Goal: Task Accomplishment & Management: Understand process/instructions

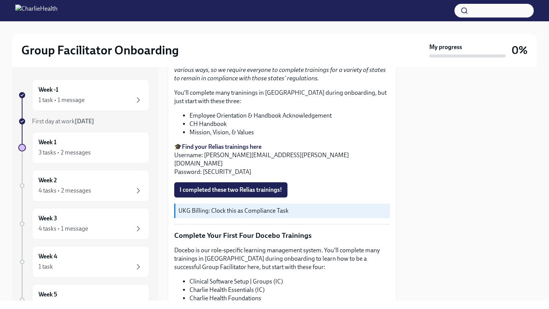
scroll to position [1116, 0]
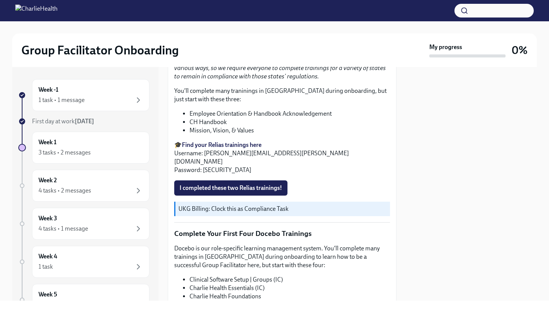
click at [218, 149] on strong "Find your Relias trainings here" at bounding box center [222, 144] width 80 height 7
drag, startPoint x: 293, startPoint y: 220, endPoint x: 204, endPoint y: 220, distance: 88.8
click at [204, 175] on p "🎓 Find your Relias trainings here Username: [PERSON_NAME][EMAIL_ADDRESS][PERSON…" at bounding box center [282, 158] width 216 height 34
copy p "[PERSON_NAME][EMAIL_ADDRESS][PERSON_NAME][DOMAIN_NAME]"
click at [225, 175] on p "🎓 Find your Relias trainings here Username: [PERSON_NAME][EMAIL_ADDRESS][PERSON…" at bounding box center [282, 158] width 216 height 34
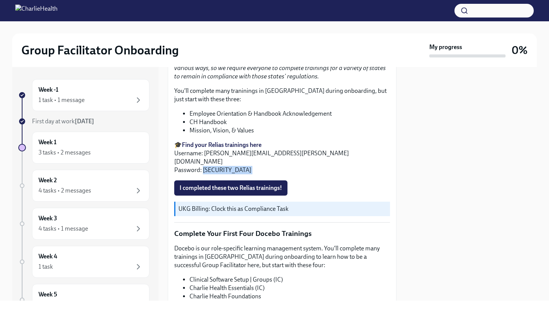
drag, startPoint x: 225, startPoint y: 228, endPoint x: 207, endPoint y: 226, distance: 18.7
click at [207, 175] on p "🎓 Find your Relias trainings here Username: [PERSON_NAME][EMAIL_ADDRESS][PERSON…" at bounding box center [282, 158] width 216 height 34
copy div "ch1234 I completed these two Relias trainings!"
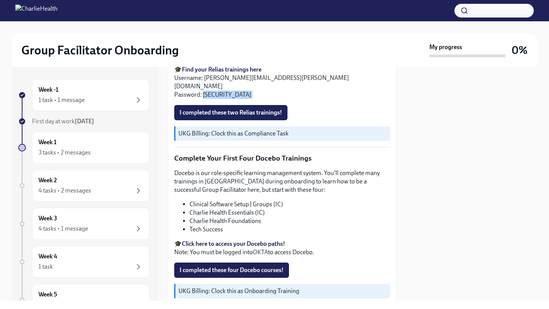
scroll to position [1183, 0]
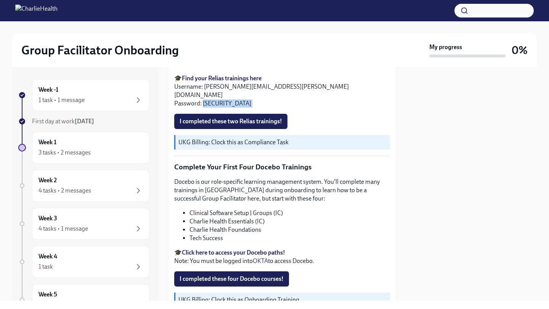
click at [252, 108] on p "🎓 Find your Relias trainings here Username: [PERSON_NAME][EMAIL_ADDRESS][PERSON…" at bounding box center [282, 91] width 216 height 34
drag, startPoint x: 290, startPoint y: 156, endPoint x: 204, endPoint y: 157, distance: 86.1
click at [204, 108] on p "🎓 Find your Relias trainings here Username: [PERSON_NAME][EMAIL_ADDRESS][PERSON…" at bounding box center [282, 91] width 216 height 34
copy p "[PERSON_NAME][EMAIL_ADDRESS][PERSON_NAME][DOMAIN_NAME]"
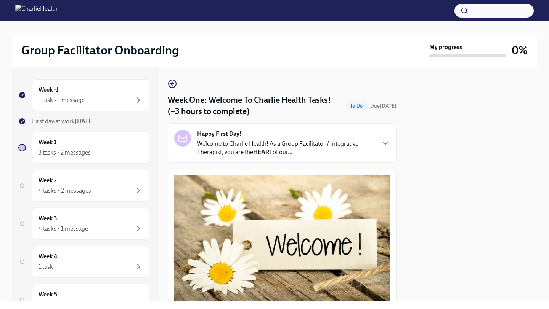
scroll to position [759, 0]
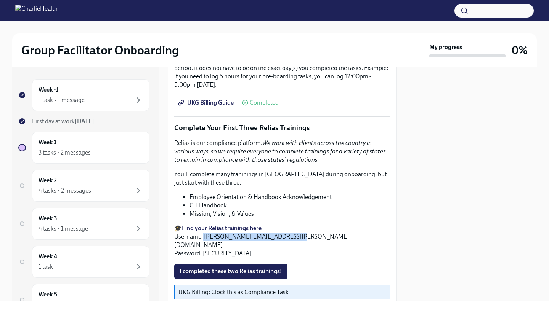
drag, startPoint x: 293, startPoint y: 238, endPoint x: 203, endPoint y: 235, distance: 90.8
click at [203, 235] on p "🎓 Find your Relias trainings here Username: [PERSON_NAME][EMAIL_ADDRESS][PERSON…" at bounding box center [282, 241] width 216 height 34
copy p "[PERSON_NAME][EMAIL_ADDRESS][PERSON_NAME][DOMAIN_NAME]"
click at [220, 243] on p "🎓 Find your Relias trainings here Username: [PERSON_NAME][EMAIL_ADDRESS][PERSON…" at bounding box center [282, 241] width 216 height 34
drag, startPoint x: 224, startPoint y: 244, endPoint x: 203, endPoint y: 244, distance: 21.0
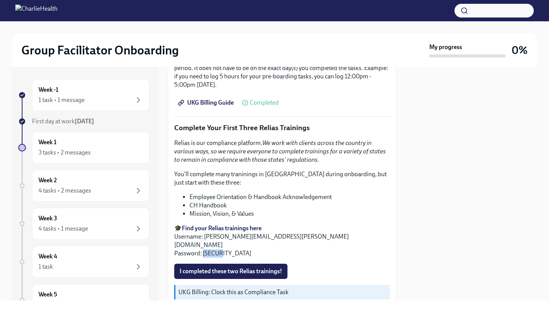
click at [203, 244] on p "🎓 Find your Relias trainings here Username: [PERSON_NAME][EMAIL_ADDRESS][PERSON…" at bounding box center [282, 241] width 216 height 34
copy p "ch1234"
